Goal: Task Accomplishment & Management: Use online tool/utility

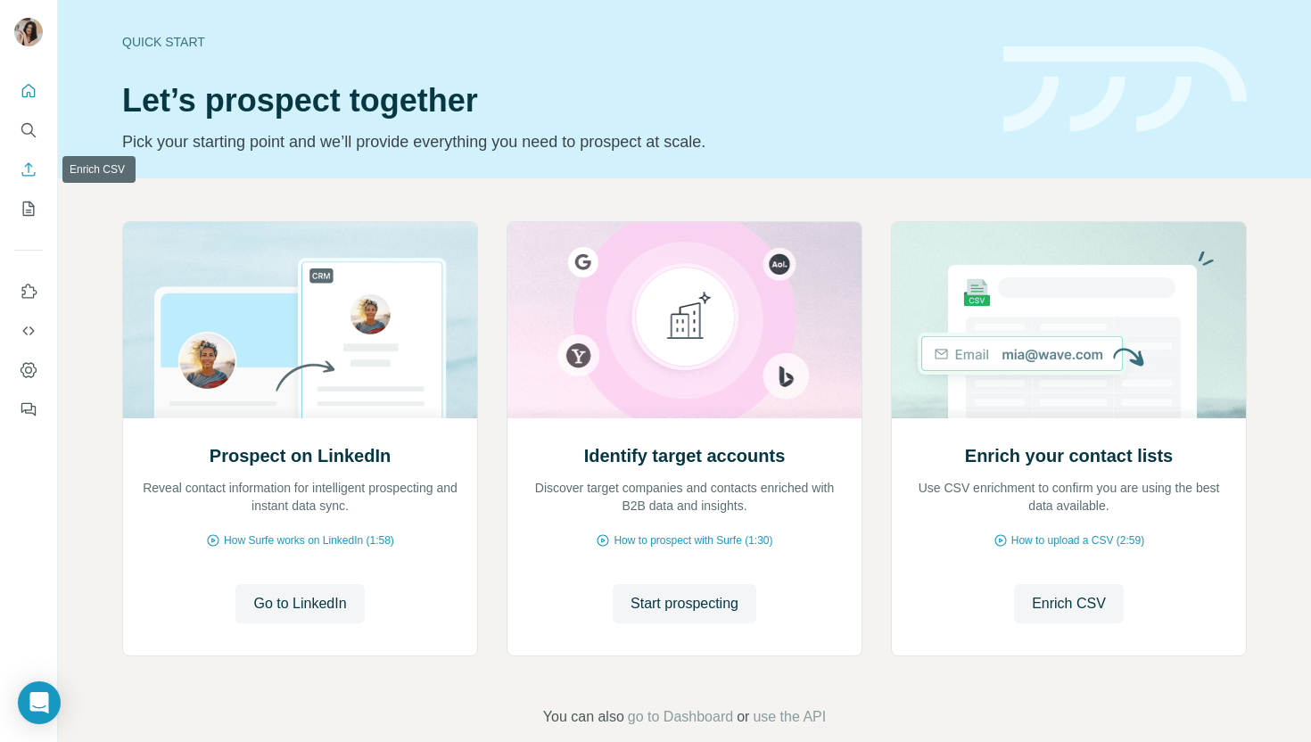
click at [18, 174] on button "Enrich CSV" at bounding box center [28, 169] width 29 height 32
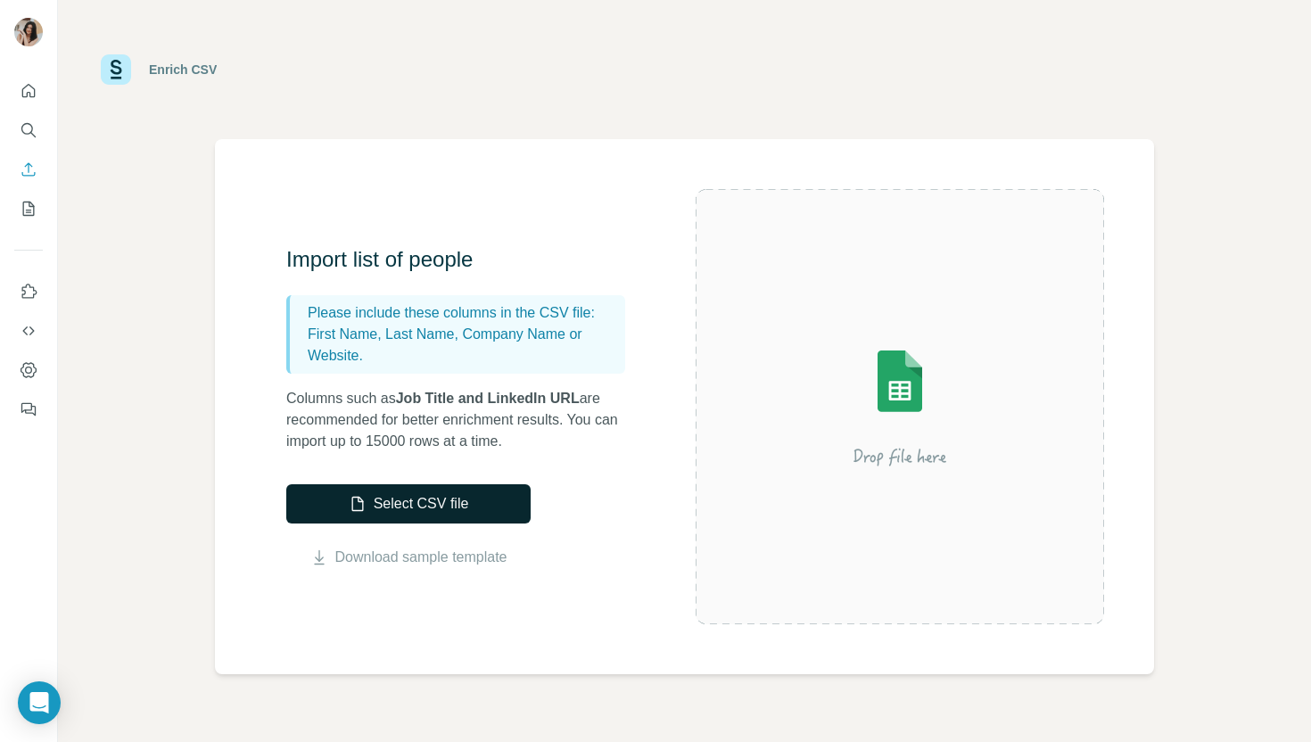
click at [401, 504] on button "Select CSV file" at bounding box center [408, 503] width 244 height 39
click at [376, 512] on button "Select CSV file" at bounding box center [408, 503] width 244 height 39
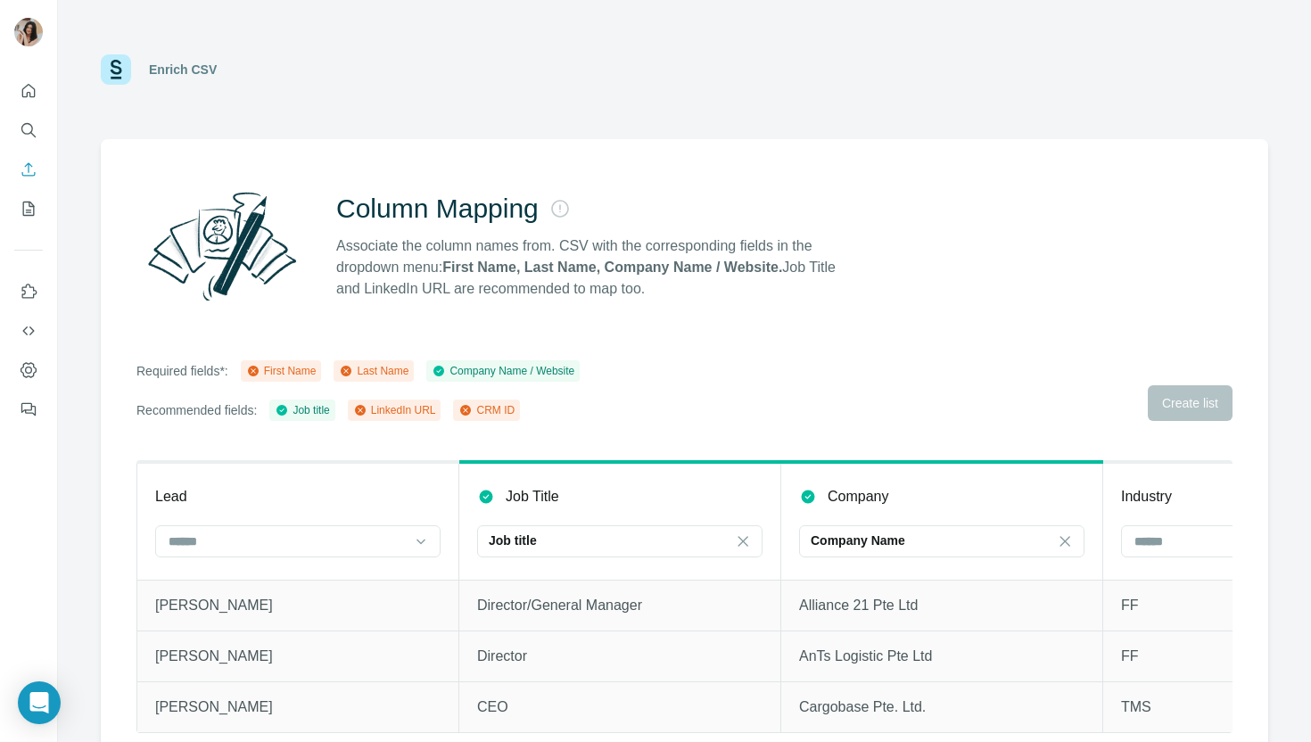
scroll to position [22, 0]
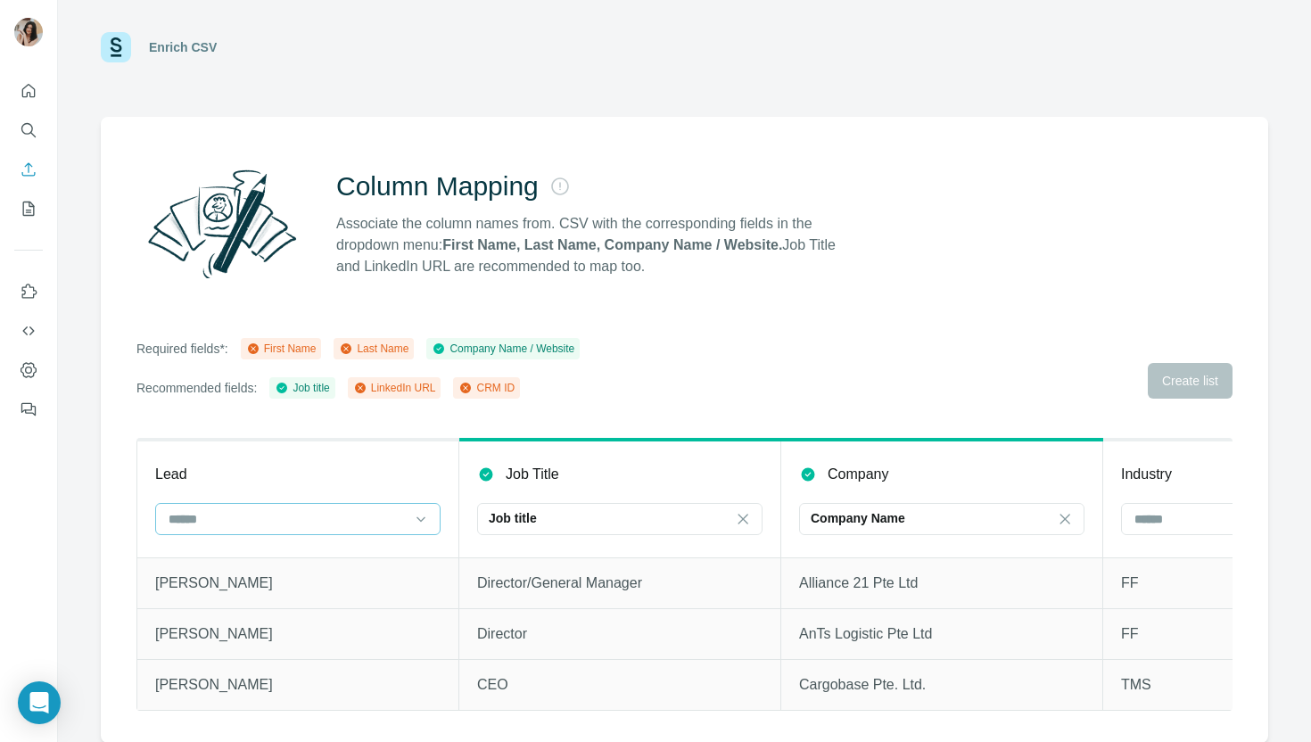
click at [393, 519] on input at bounding box center [287, 519] width 241 height 20
click at [740, 382] on div "Required fields*: First Name Last Name Company Name / Website Recommended field…" at bounding box center [684, 368] width 1096 height 61
click at [22, 168] on icon "Enrich CSV" at bounding box center [29, 169] width 18 height 18
click at [36, 169] on icon "Enrich CSV" at bounding box center [29, 169] width 18 height 18
click at [130, 47] on img at bounding box center [116, 47] width 30 height 30
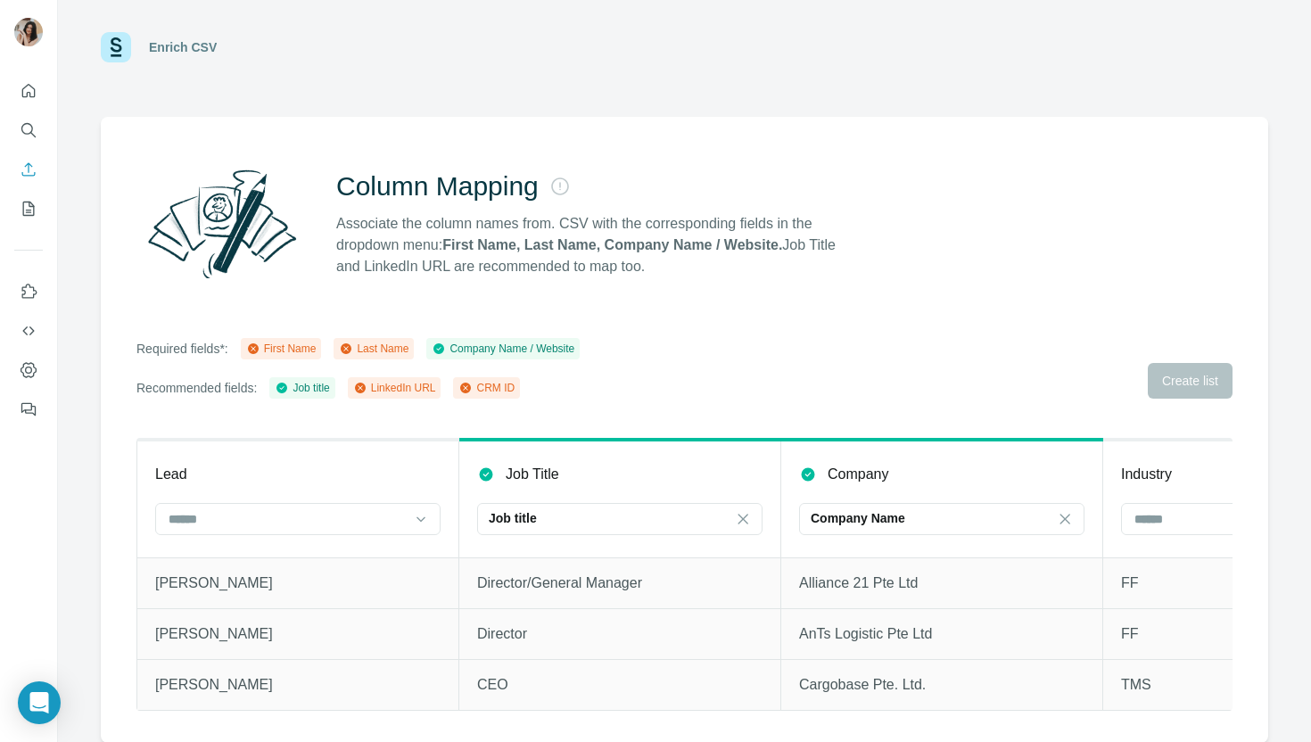
click at [119, 44] on img at bounding box center [116, 47] width 30 height 30
click at [53, 70] on div at bounding box center [28, 244] width 57 height 361
click at [44, 76] on div at bounding box center [28, 244] width 57 height 361
click at [36, 86] on icon "Quick start" at bounding box center [29, 91] width 18 height 18
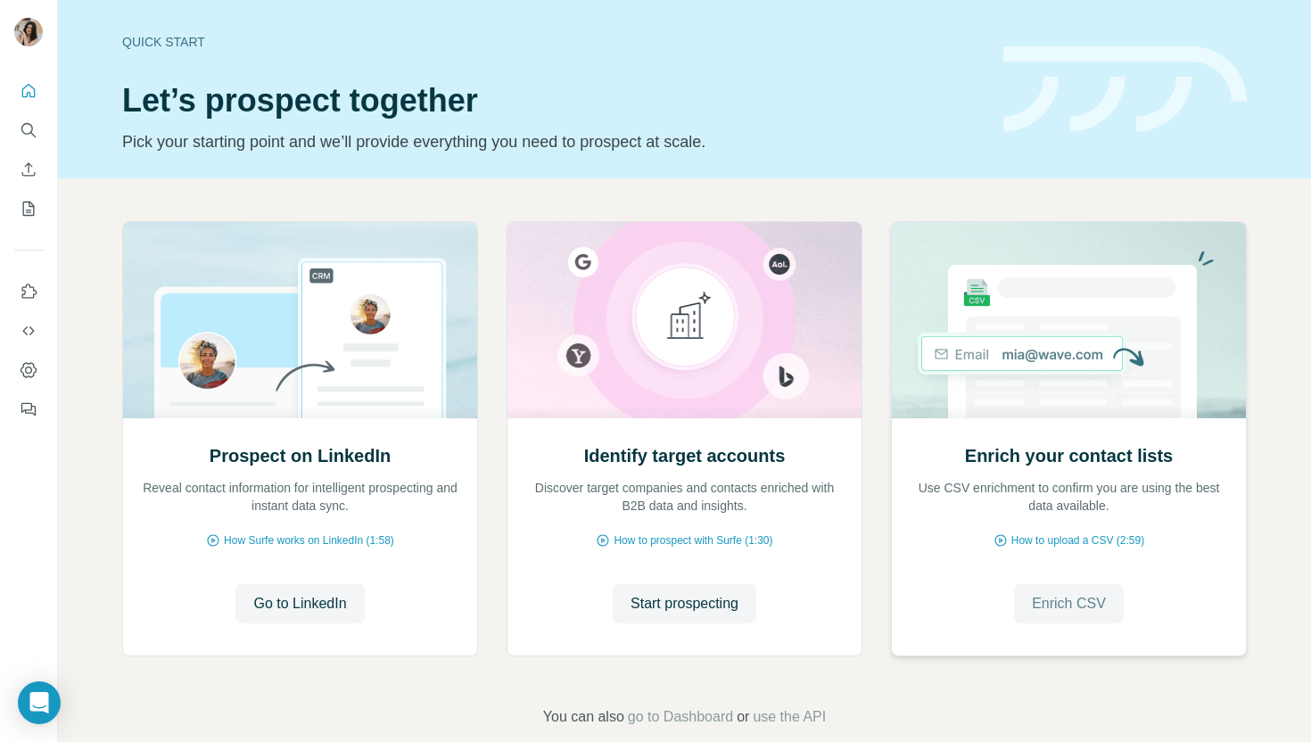
click at [1087, 596] on span "Enrich CSV" at bounding box center [1068, 603] width 74 height 21
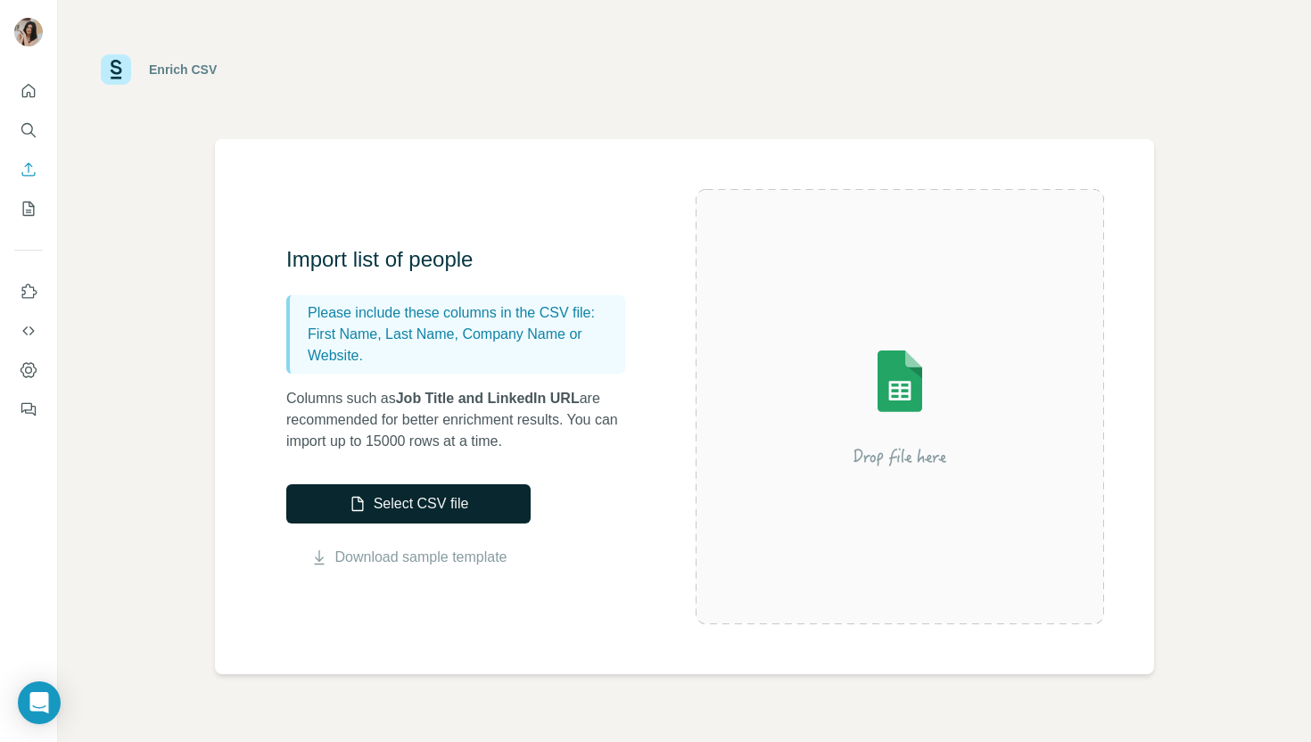
click at [440, 491] on button "Select CSV file" at bounding box center [408, 503] width 244 height 39
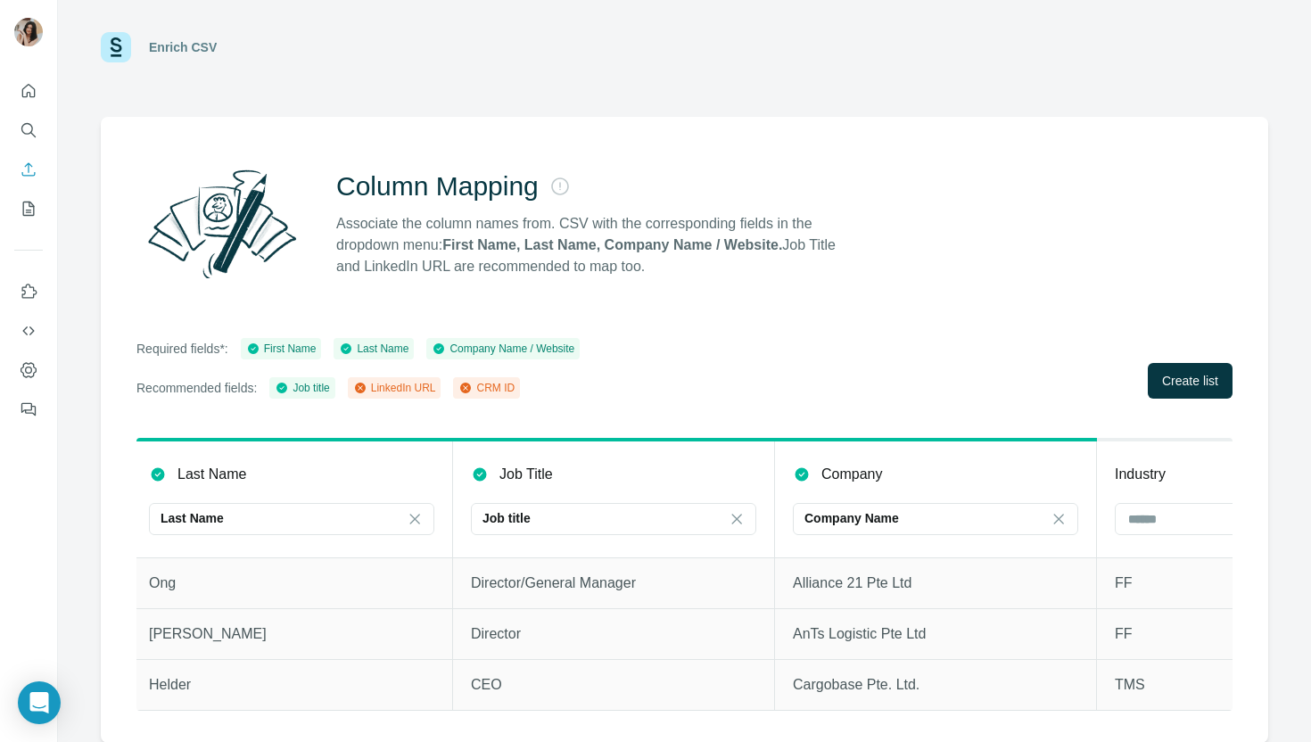
scroll to position [0, 514]
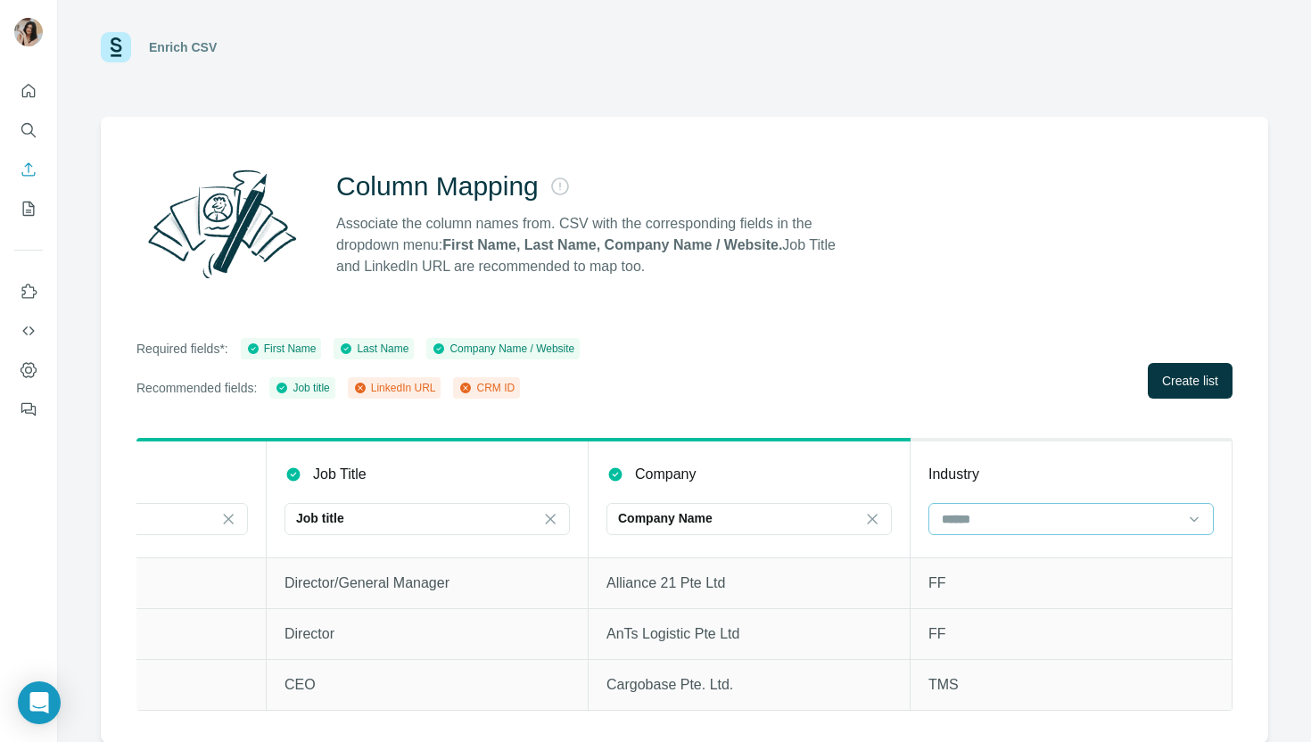
click at [1038, 512] on input at bounding box center [1060, 519] width 241 height 20
click at [1034, 352] on div "Required fields*: First Name Last Name Company Name / Website Recommended field…" at bounding box center [684, 368] width 1096 height 61
click at [1166, 373] on span "Create list" at bounding box center [1190, 381] width 56 height 18
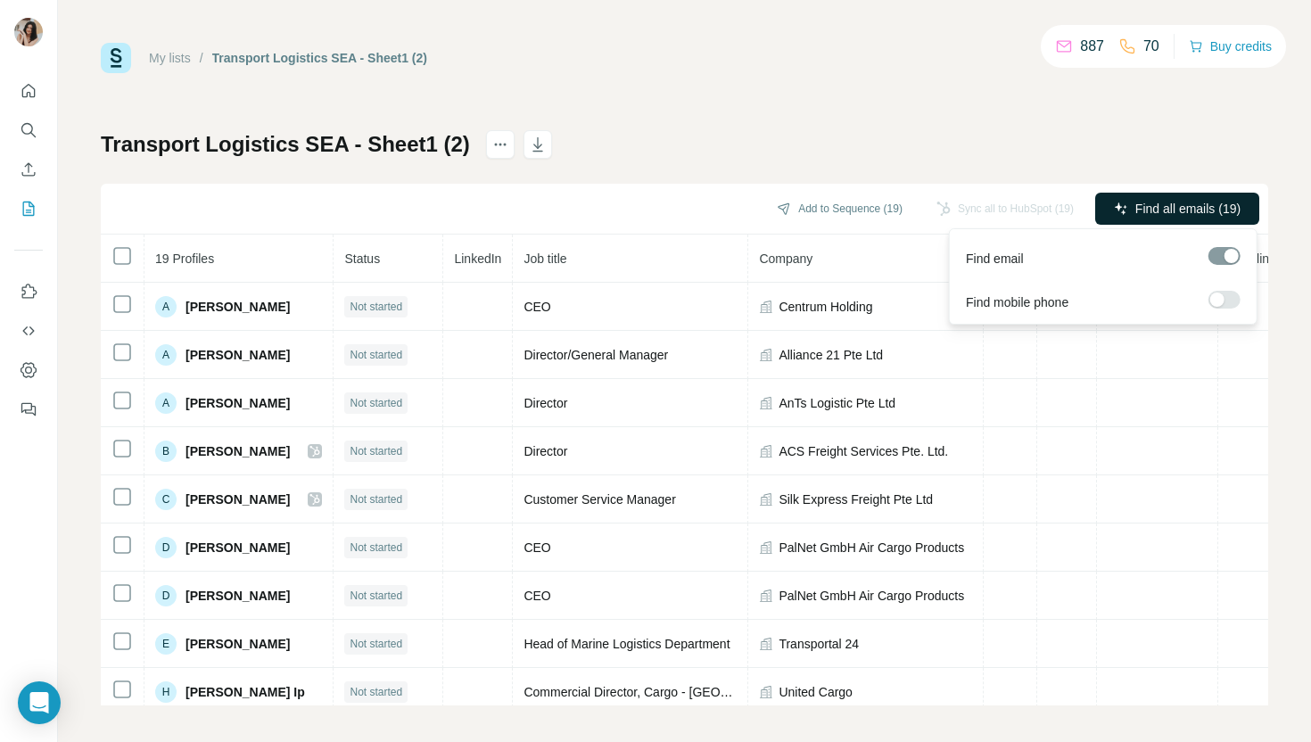
click at [1187, 204] on span "Find all emails (19)" at bounding box center [1187, 209] width 105 height 18
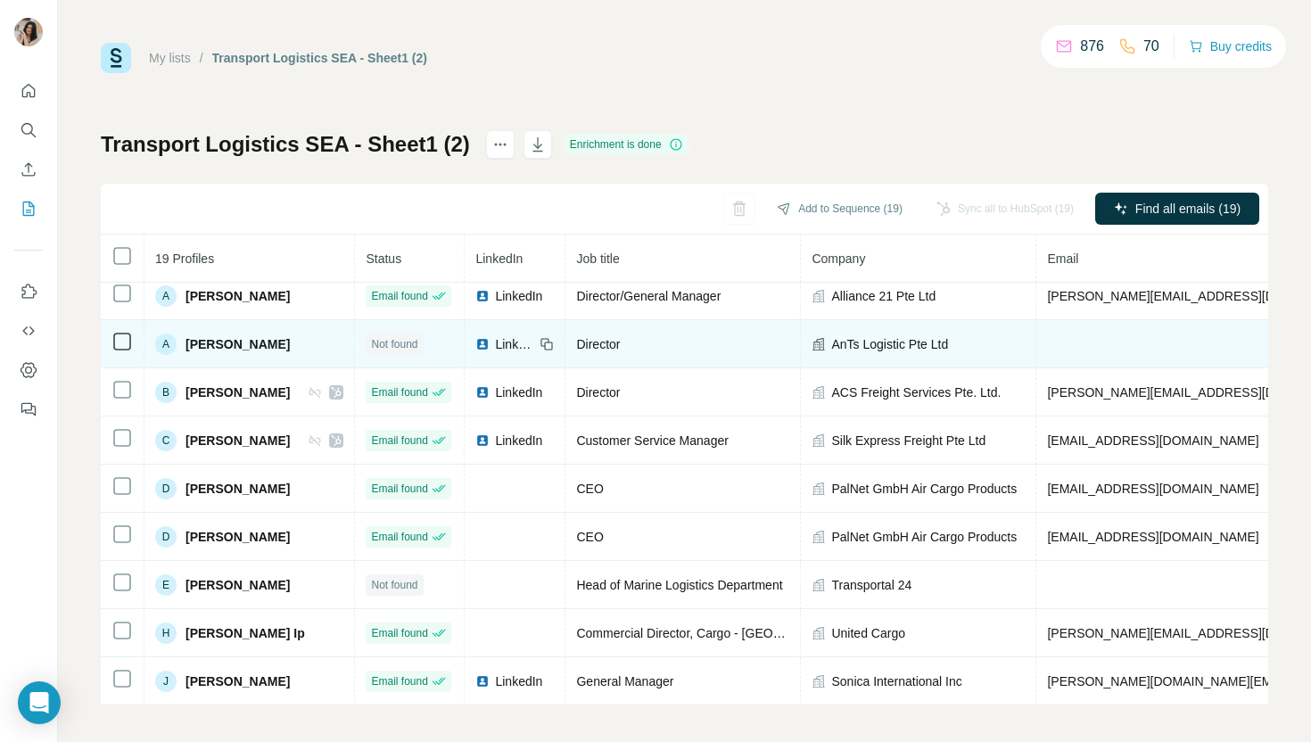
scroll to position [6, 0]
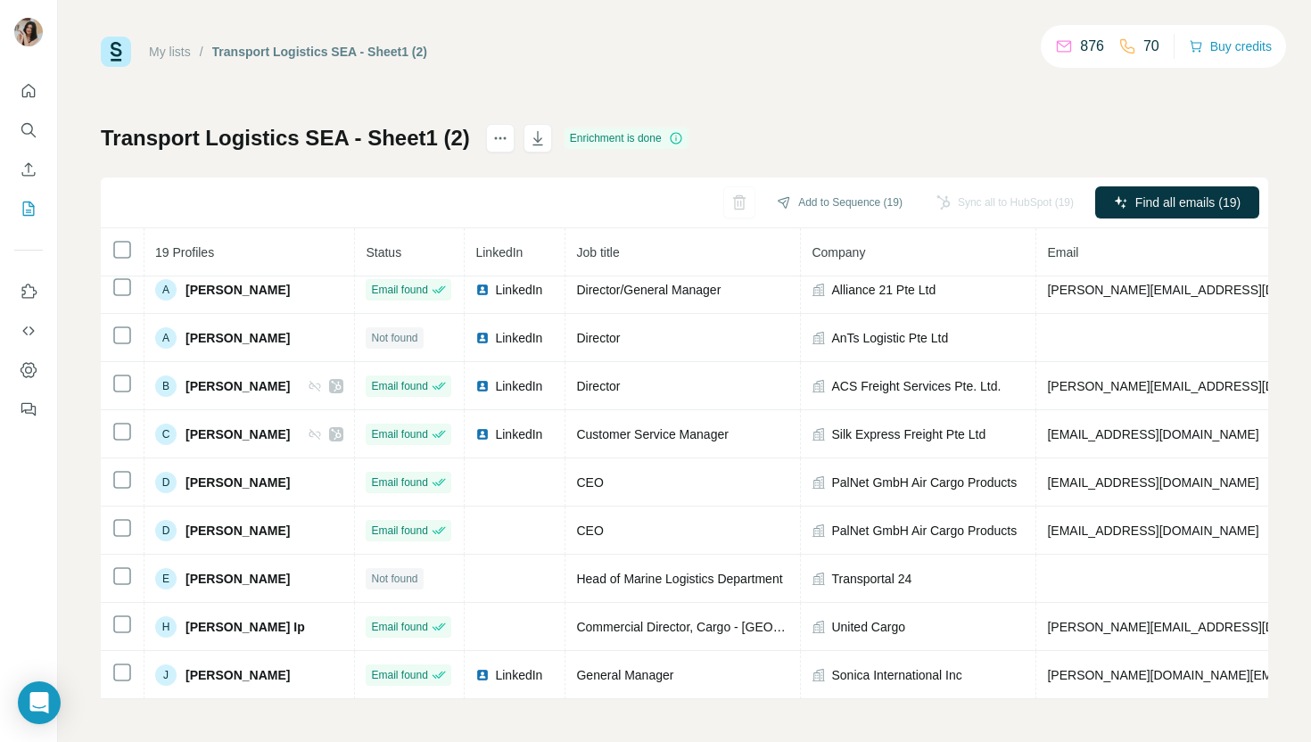
click at [975, 199] on div "Sync all to HubSpot (19)" at bounding box center [1005, 202] width 162 height 32
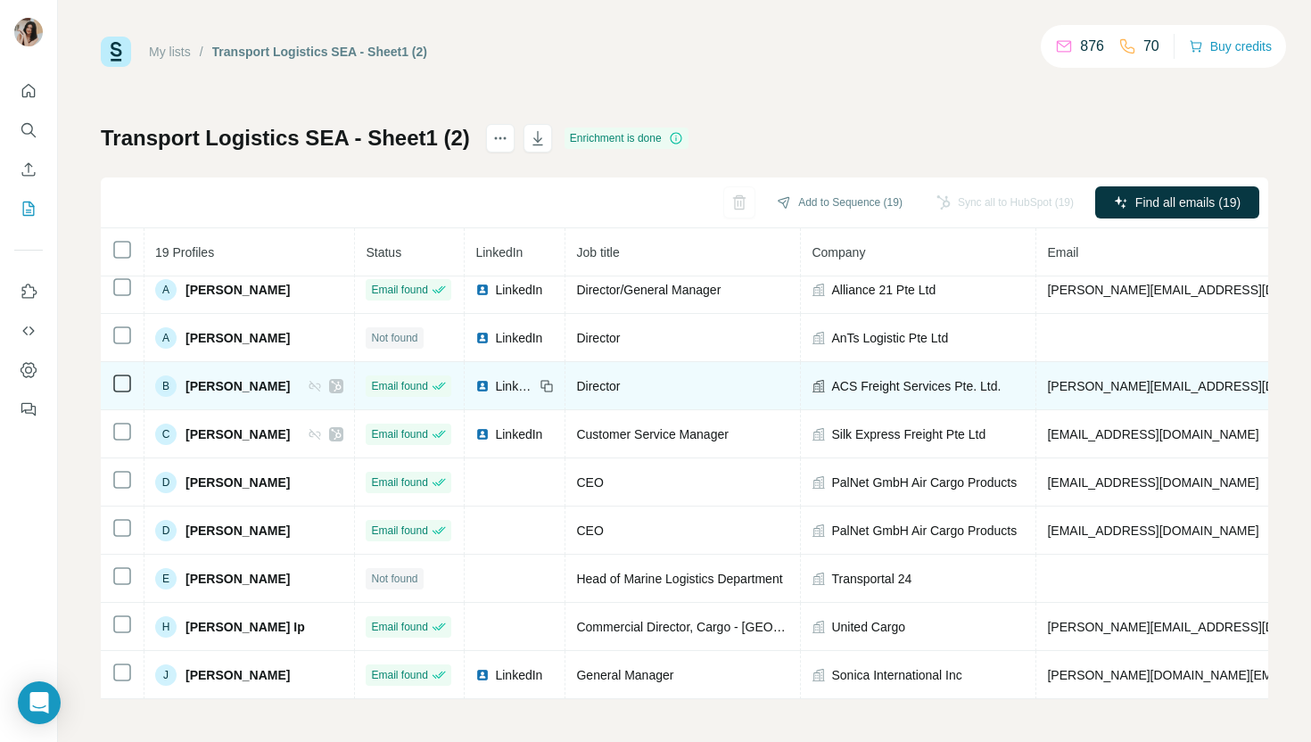
scroll to position [0, 0]
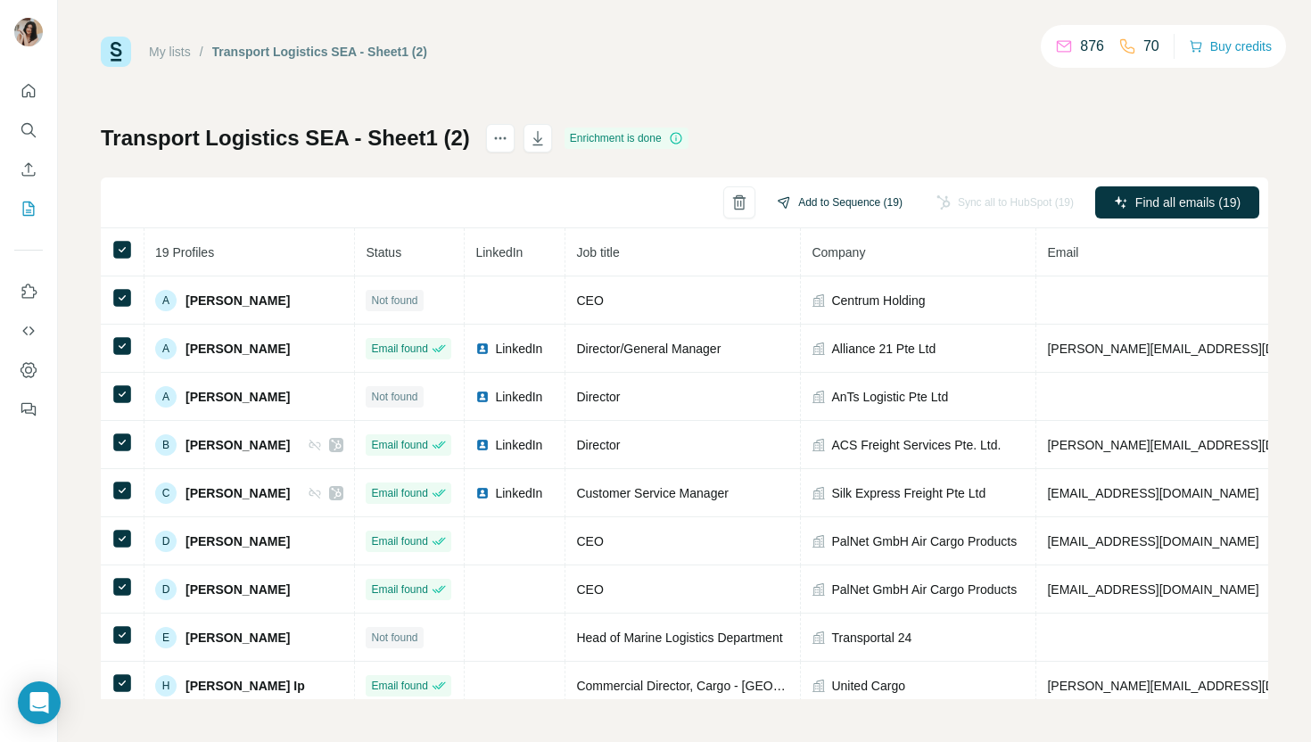
click at [819, 208] on button "Add to Sequence (19)" at bounding box center [839, 202] width 151 height 27
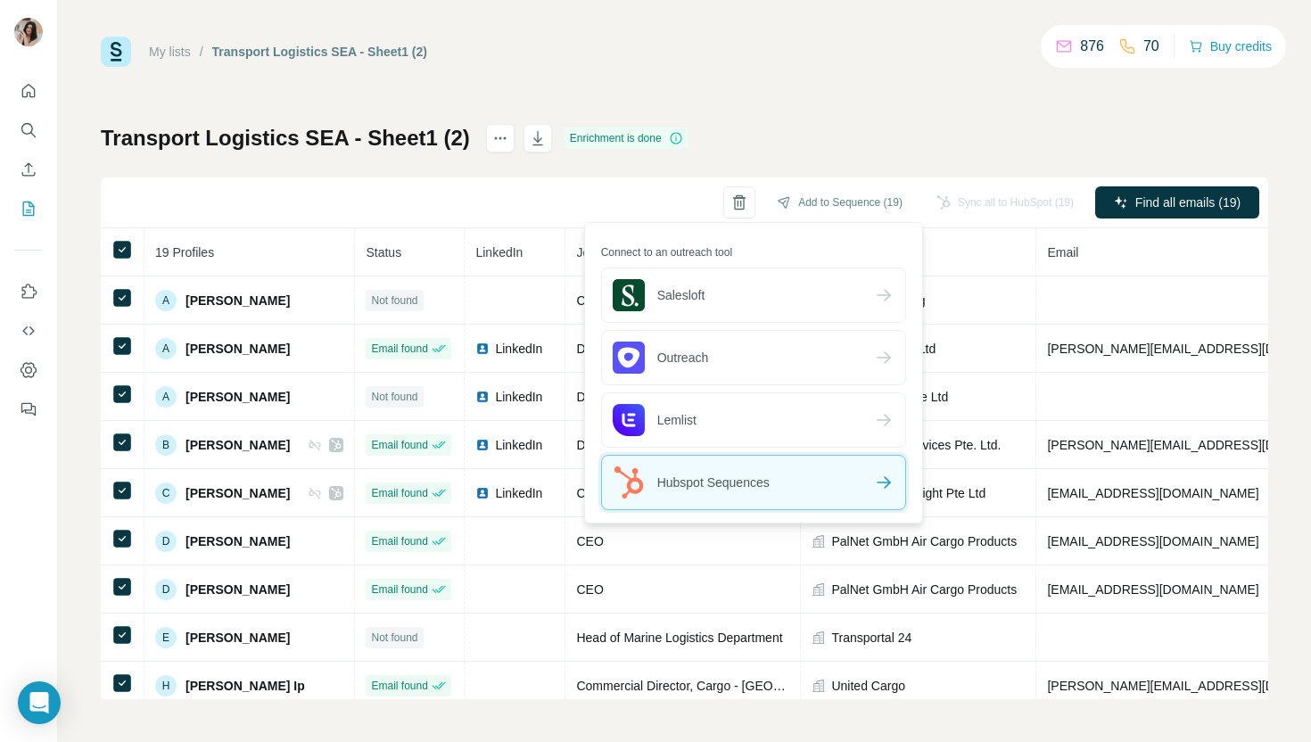
click at [779, 459] on div "Hubspot Sequences" at bounding box center [753, 482] width 303 height 53
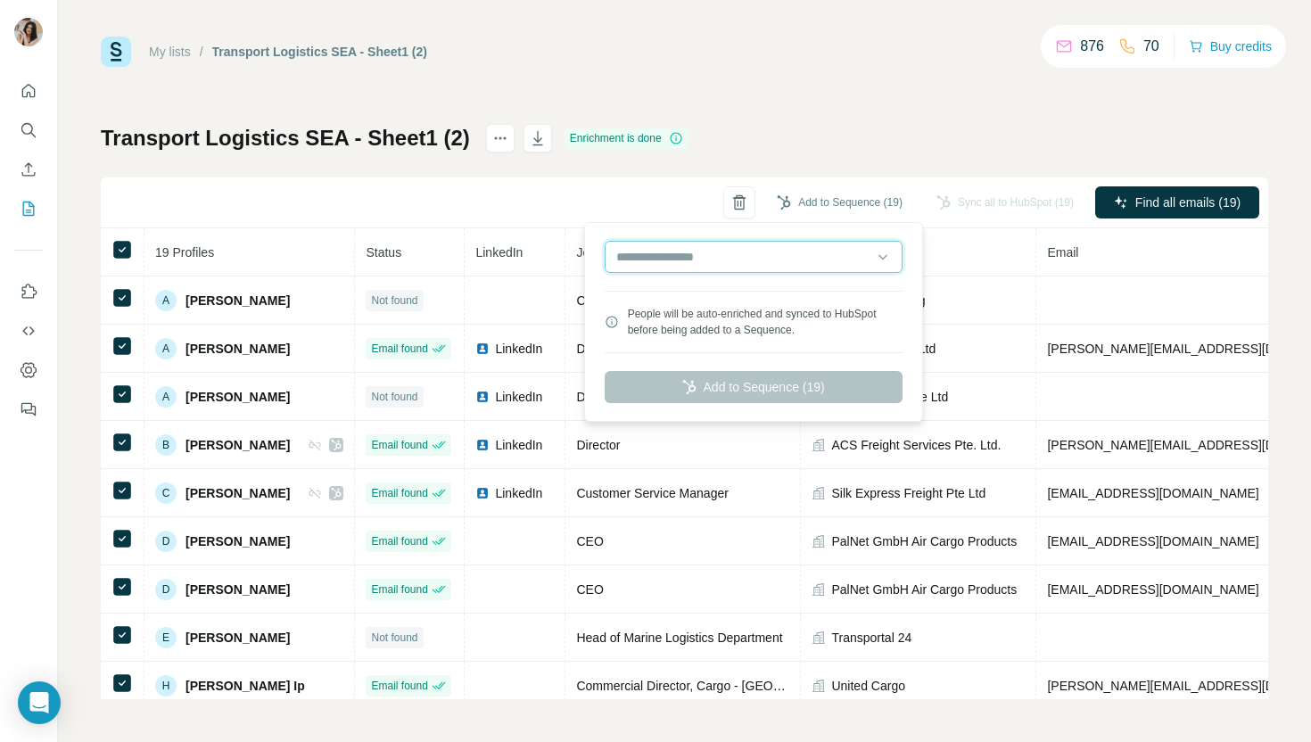
click at [843, 261] on input "text" at bounding box center [753, 257] width 298 height 32
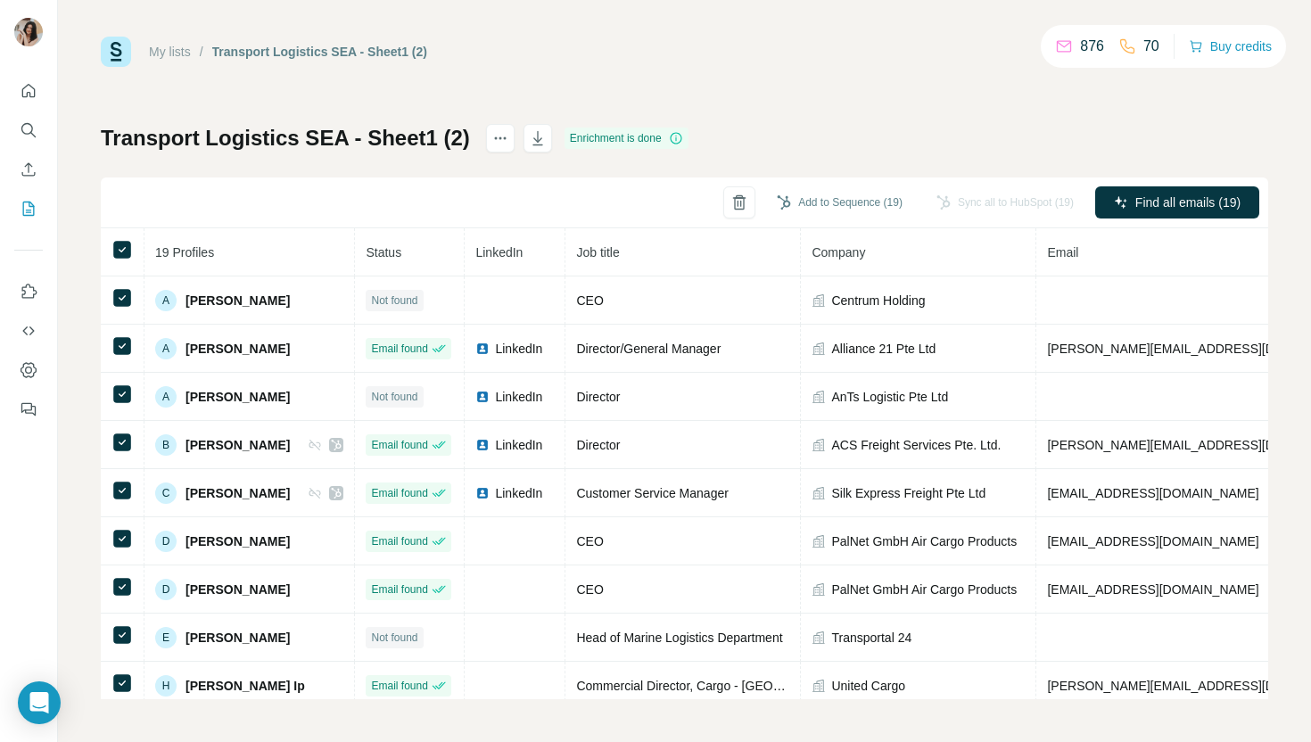
click at [920, 132] on div "Transport Logistics SEA - Sheet1 (2) Enrichment is done Add to Sequence (19) Sy…" at bounding box center [684, 411] width 1167 height 575
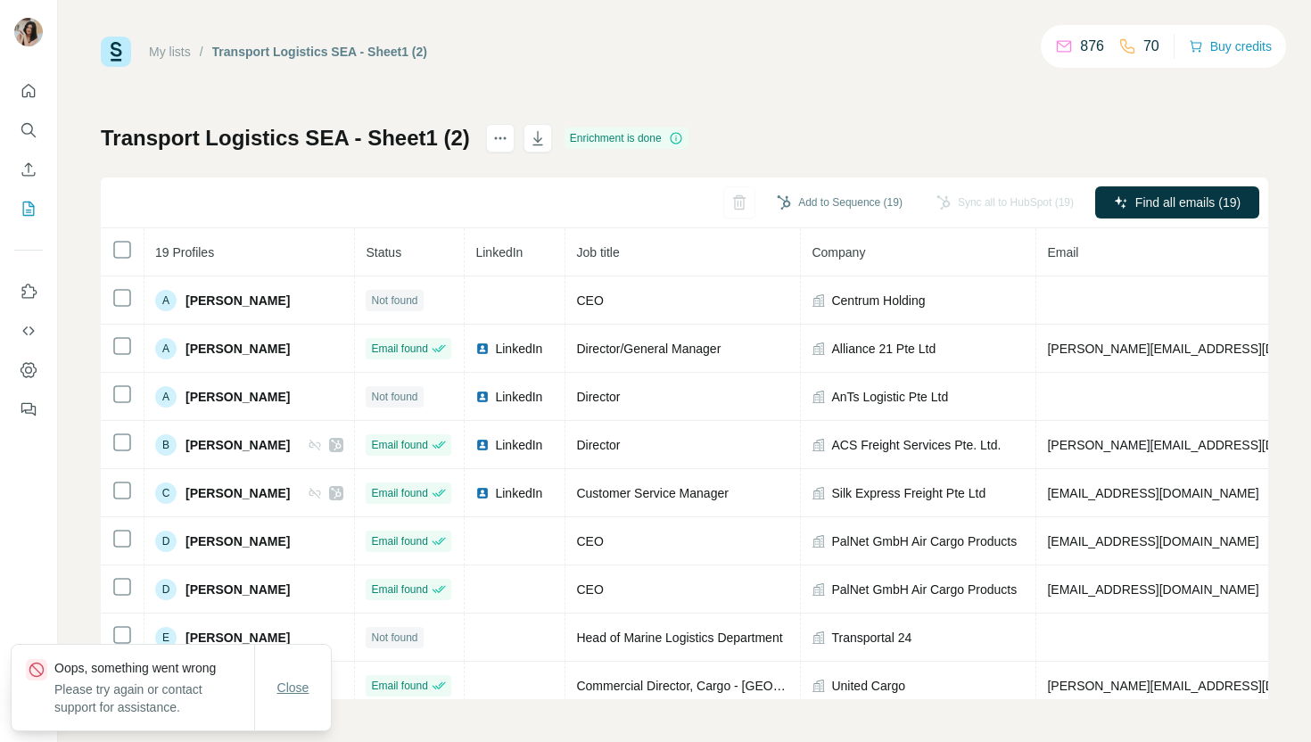
click at [312, 676] on button "Close" at bounding box center [293, 687] width 57 height 32
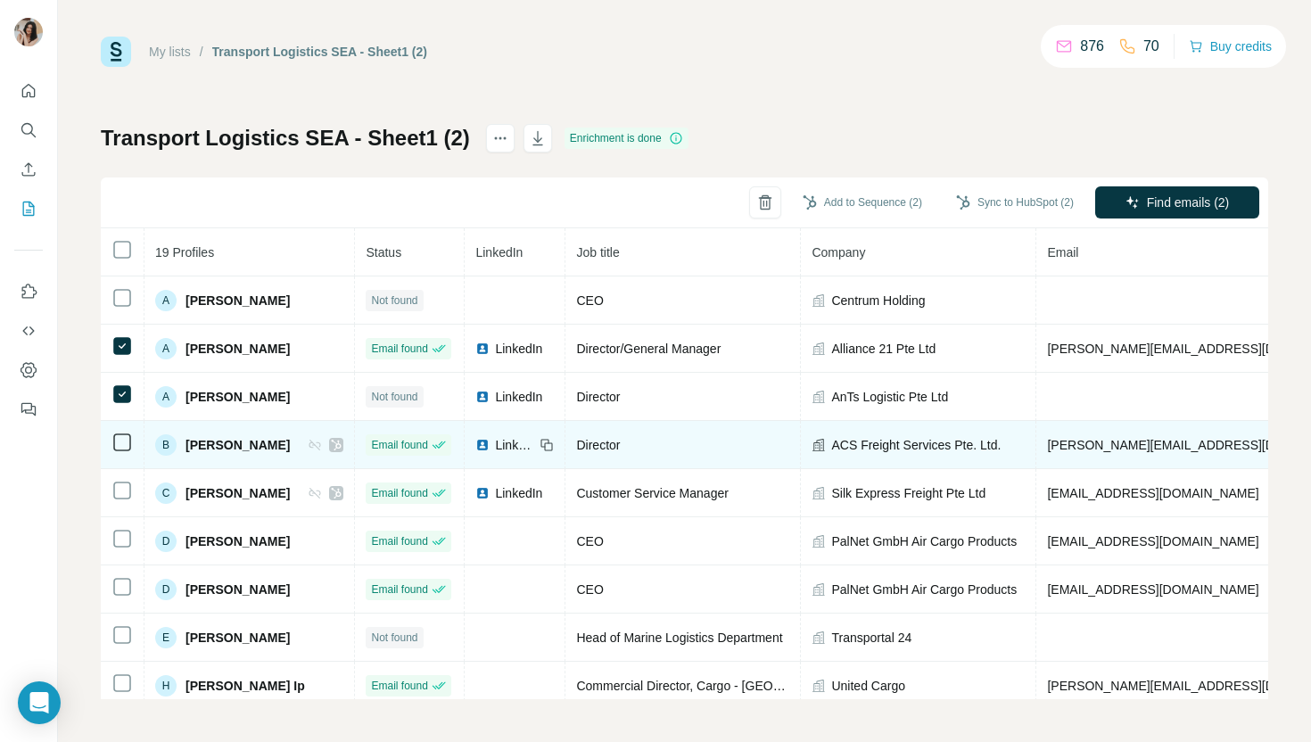
click at [122, 430] on td at bounding box center [123, 445] width 44 height 48
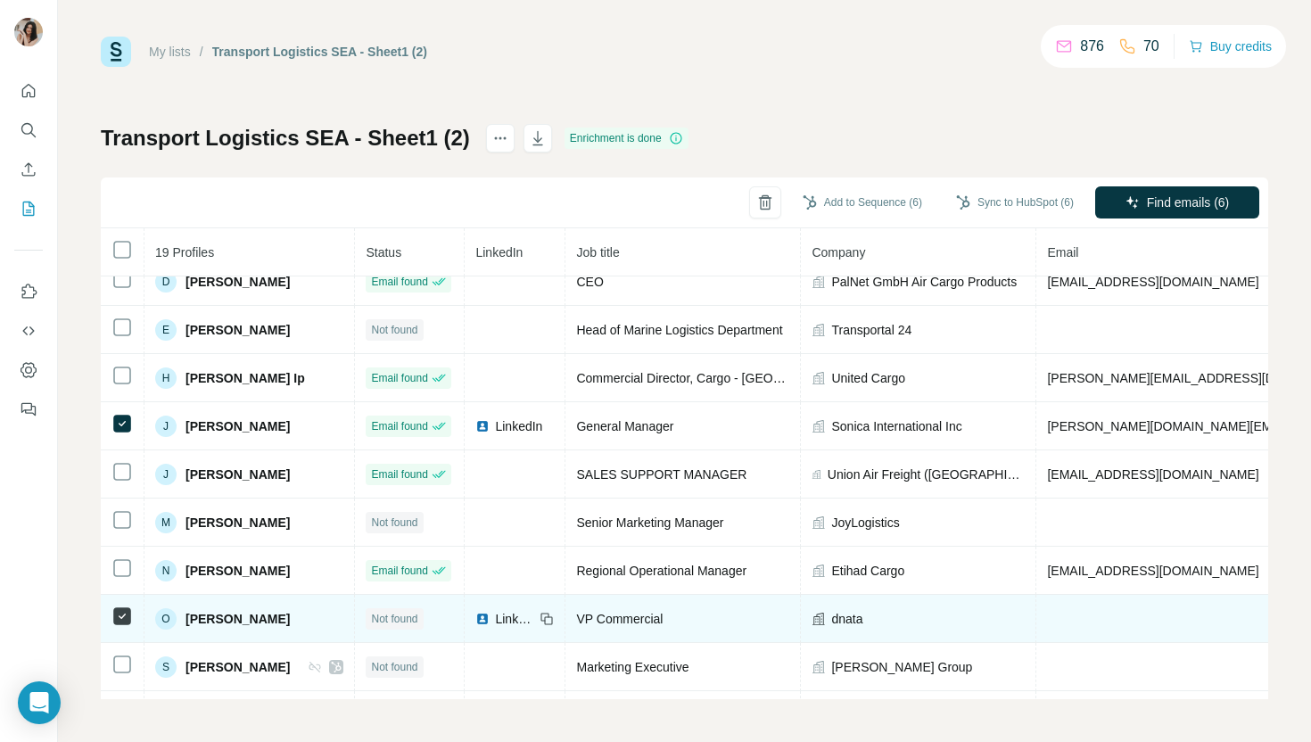
scroll to position [492, 0]
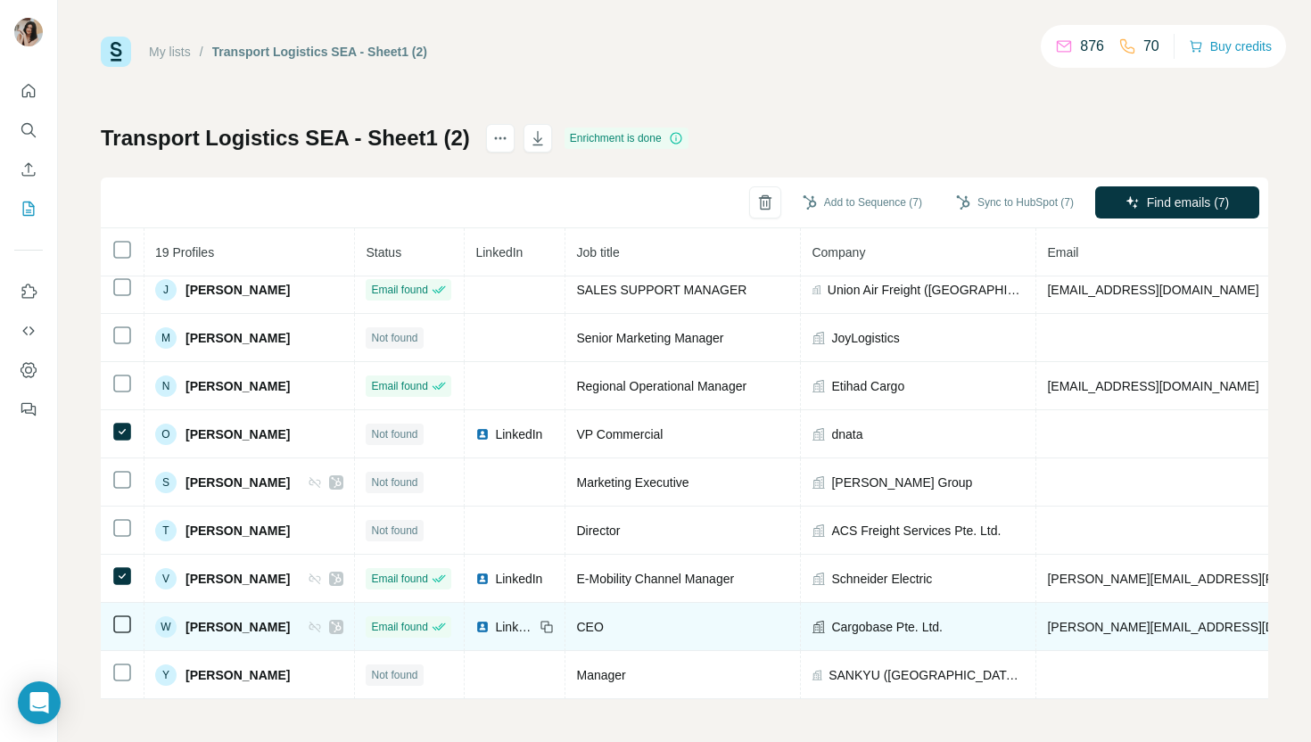
click at [127, 614] on icon at bounding box center [121, 623] width 21 height 21
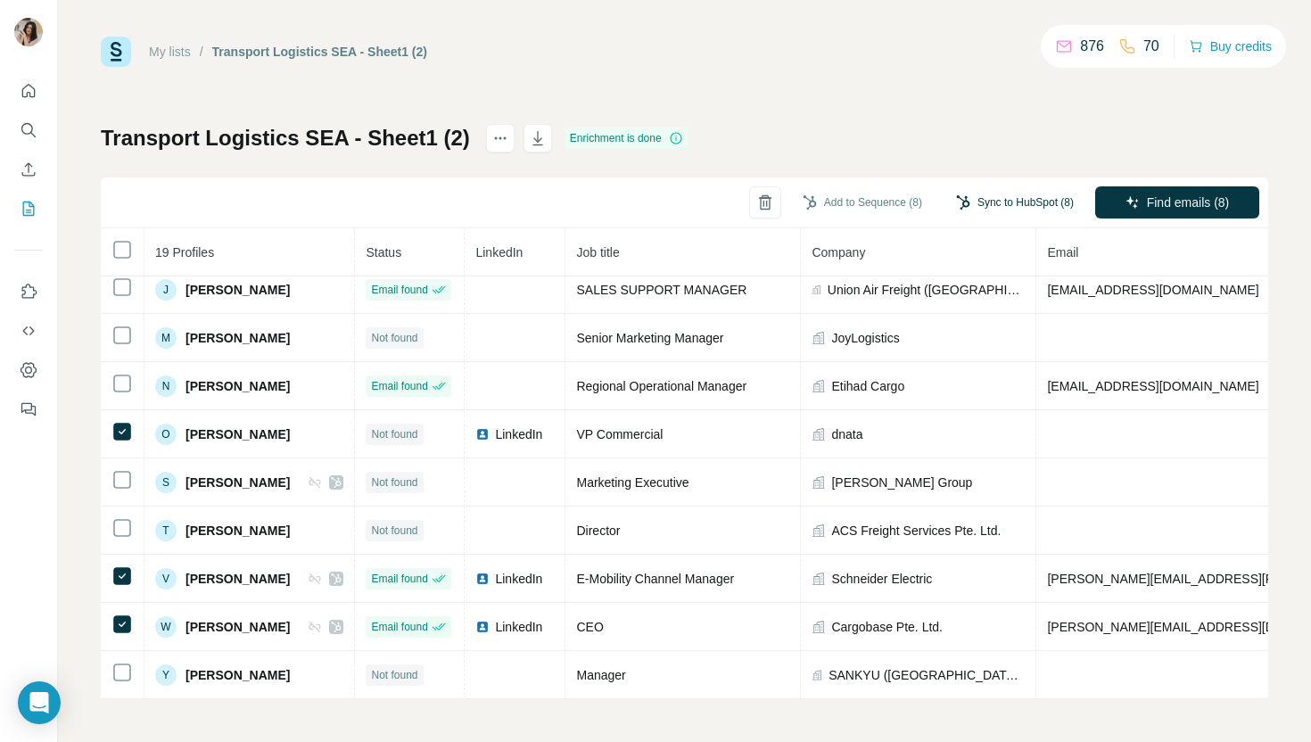
click at [1016, 201] on button "Sync to HubSpot (8)" at bounding box center [1014, 202] width 143 height 27
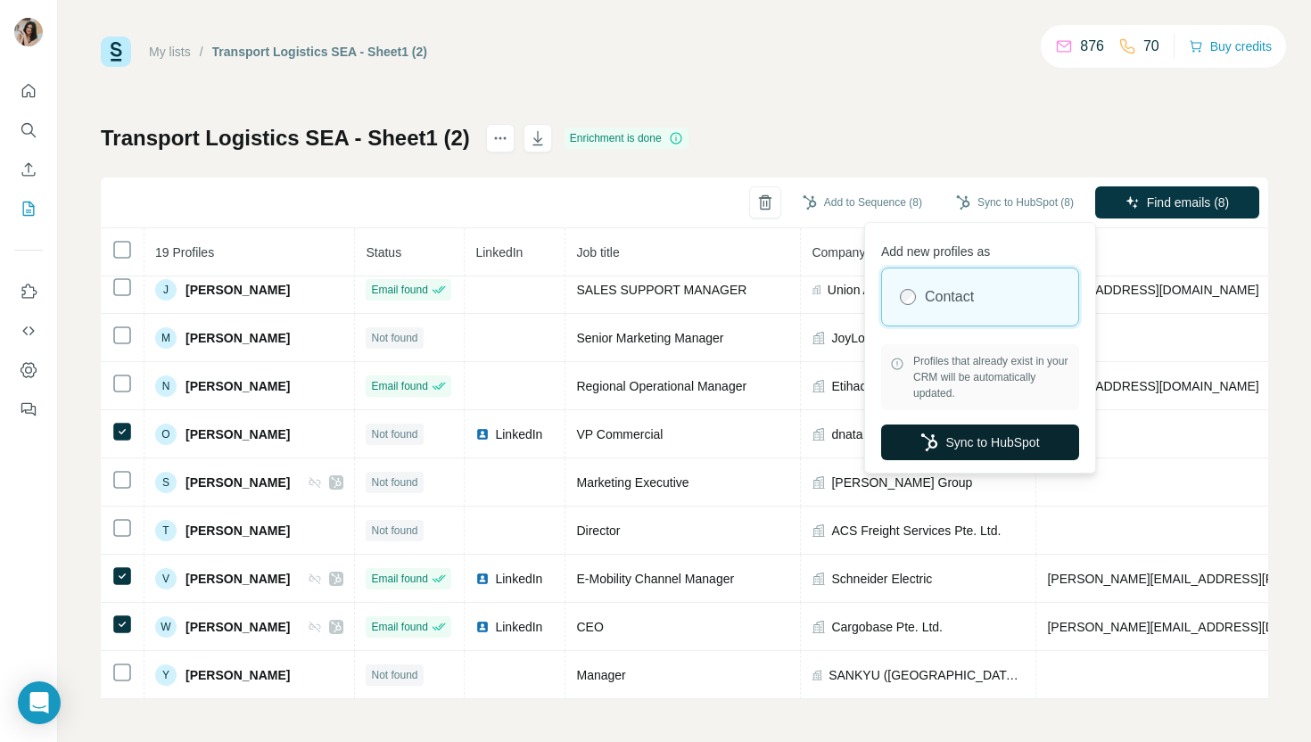
click at [998, 443] on button "Sync to HubSpot" at bounding box center [980, 442] width 198 height 36
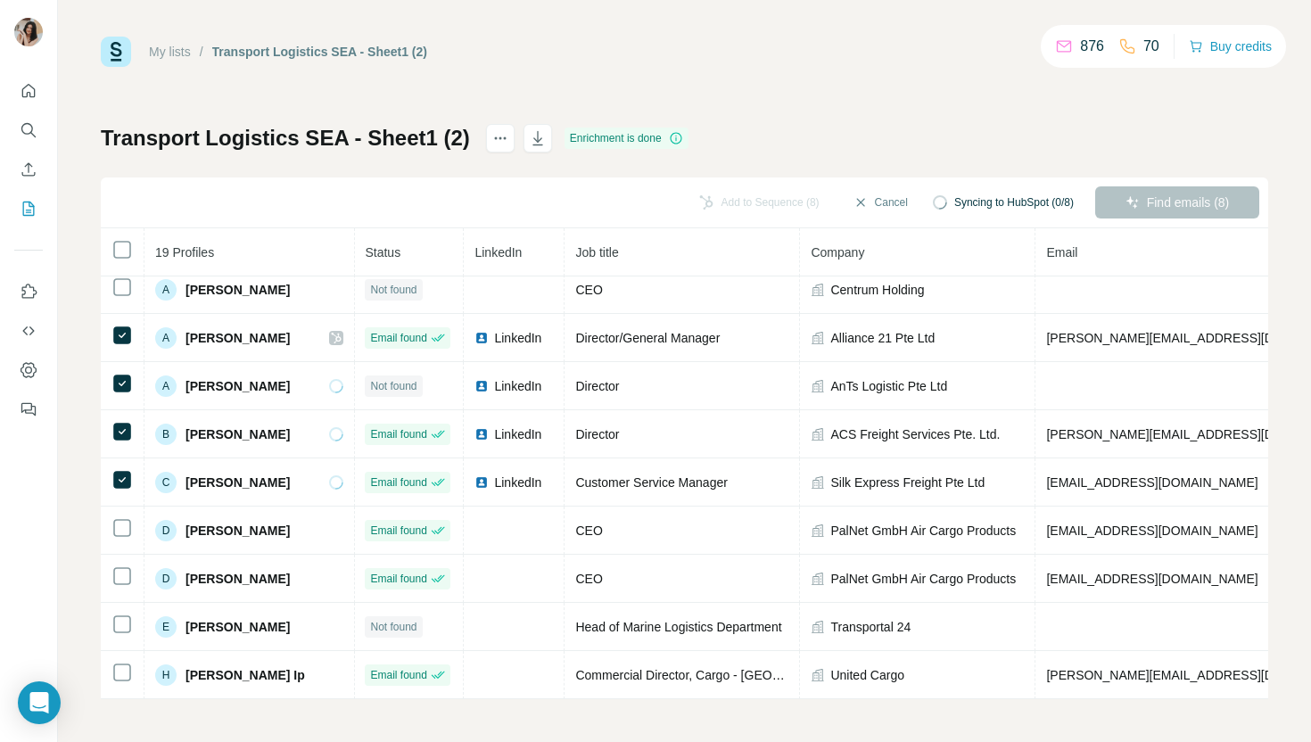
scroll to position [0, 1]
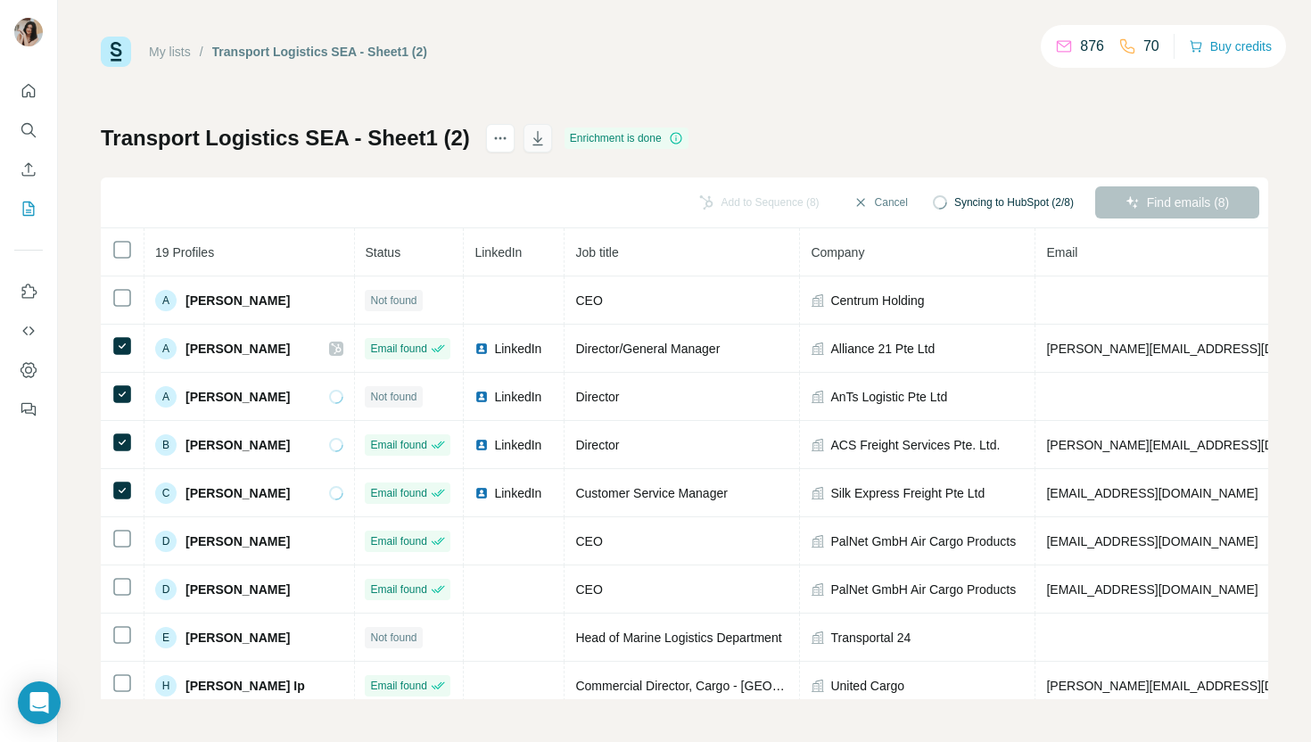
click at [529, 135] on icon "button" at bounding box center [538, 138] width 18 height 18
